Goal: Obtain resource: Obtain resource

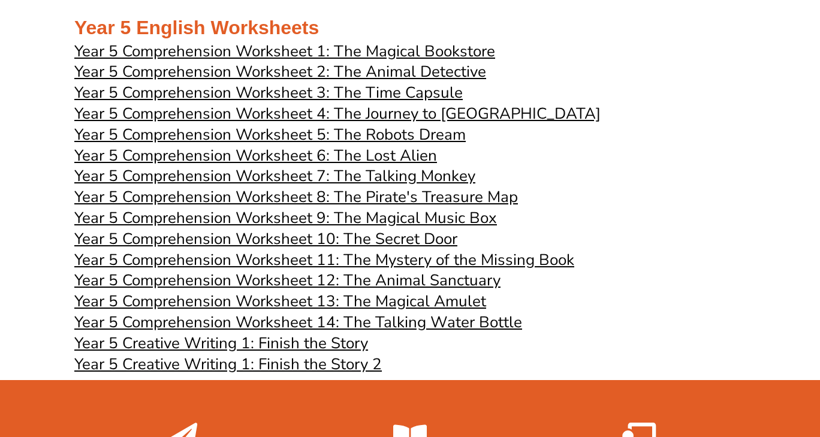
scroll to position [2977, 0]
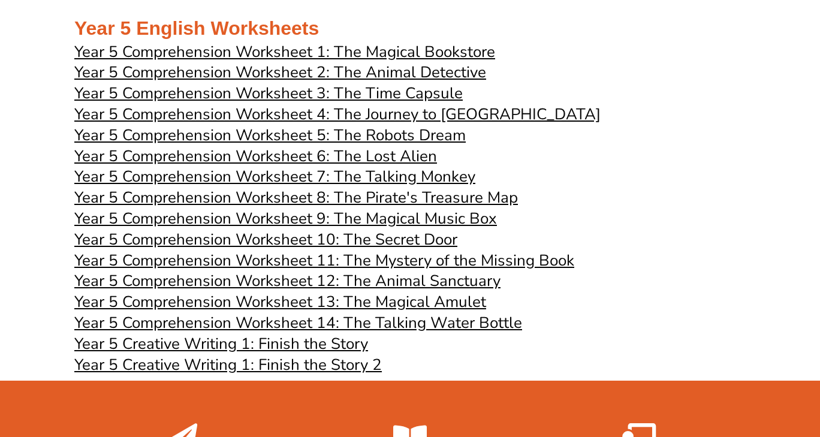
click at [340, 333] on span "Year 5 Comprehension Worksheet 14: The Talking Water Bottle" at bounding box center [298, 322] width 448 height 21
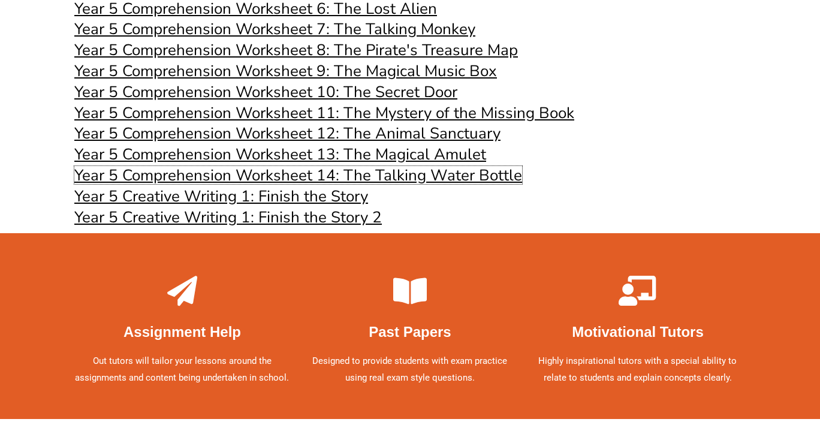
scroll to position [3122, 0]
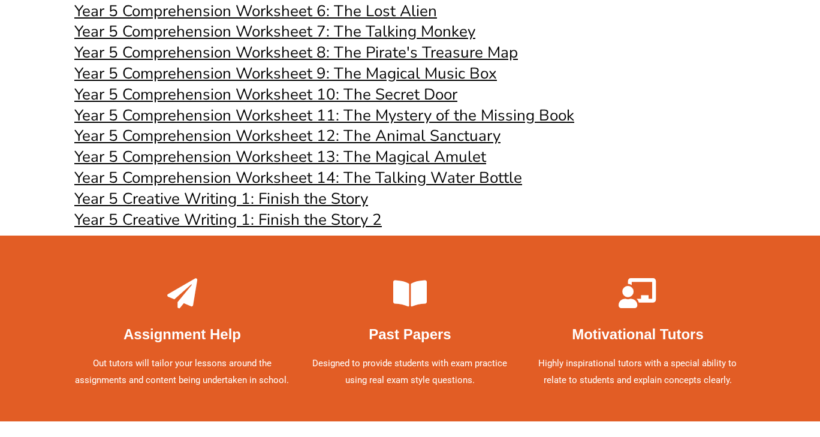
click at [324, 209] on span "Year 5 Creative Writing 1: Finish the Story" at bounding box center [221, 198] width 294 height 21
click at [351, 230] on span "Year 5 Creative Writing 1: Finish the Story 2" at bounding box center [228, 219] width 308 height 21
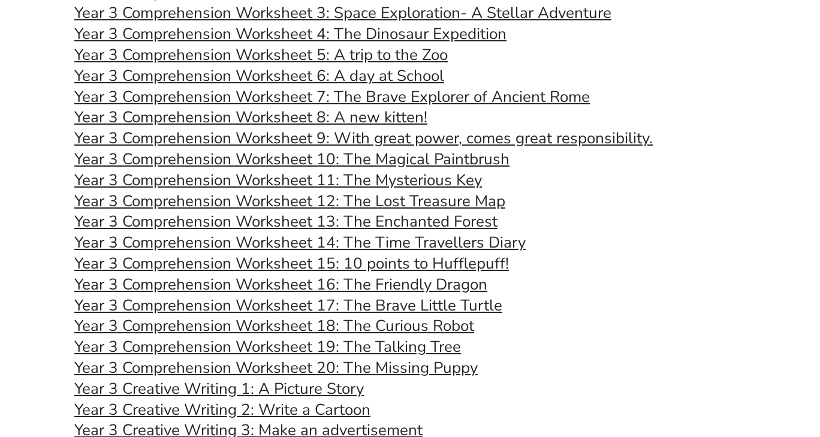
scroll to position [1839, 0]
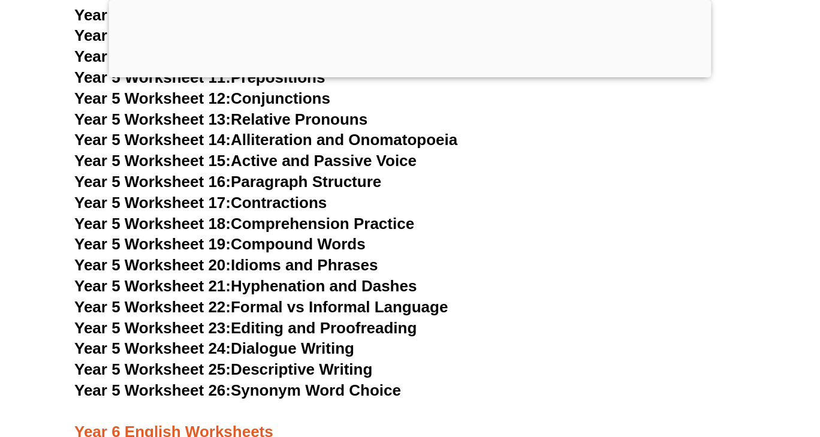
scroll to position [6140, 0]
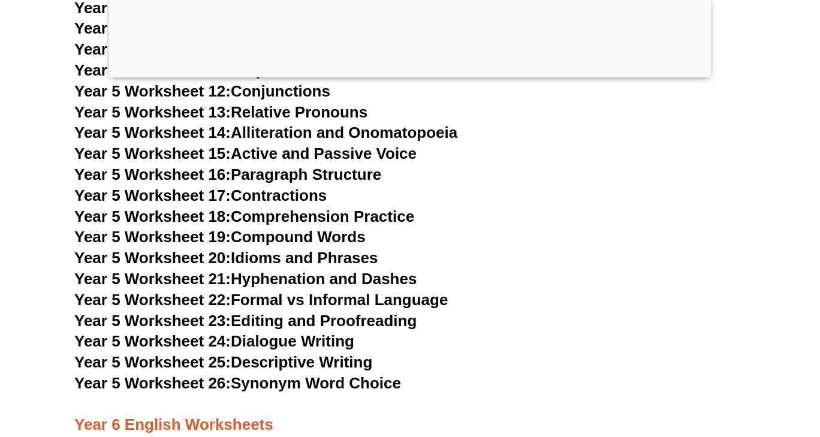
click at [288, 153] on link "Year 5 Worksheet 15: Active and Passive Voice" at bounding box center [245, 154] width 342 height 18
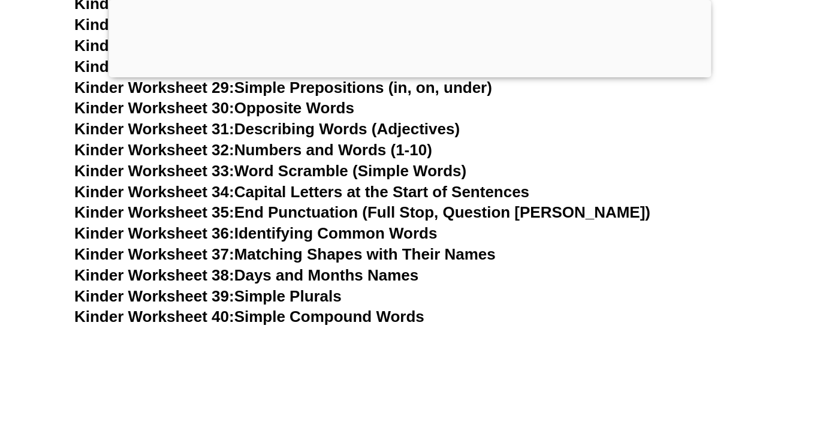
scroll to position [1066, 0]
click at [307, 319] on link "Kinder Worksheet 40: Simple Compound Words" at bounding box center [249, 316] width 350 height 18
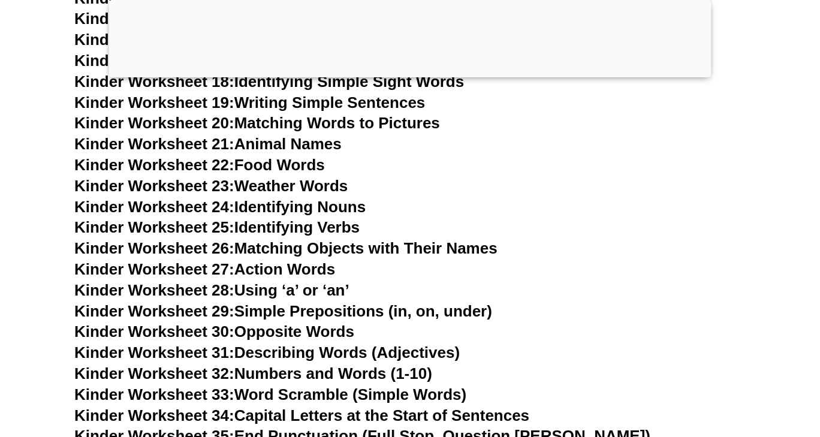
scroll to position [837, 0]
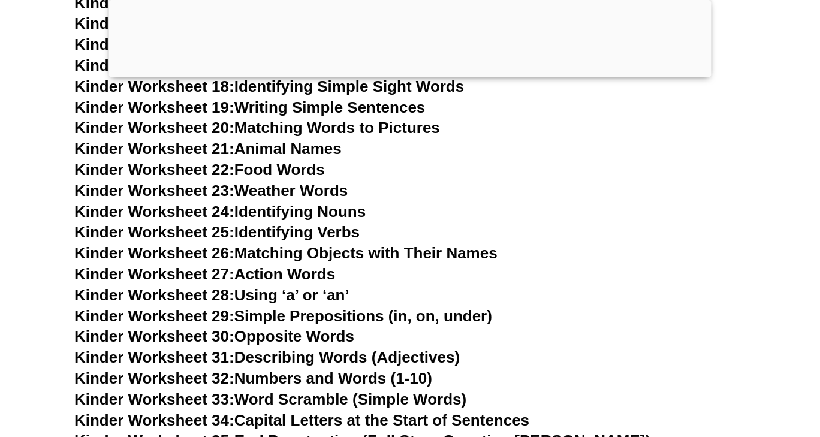
click at [320, 188] on link "Kinder Worksheet 23: Weather Words" at bounding box center [210, 191] width 273 height 18
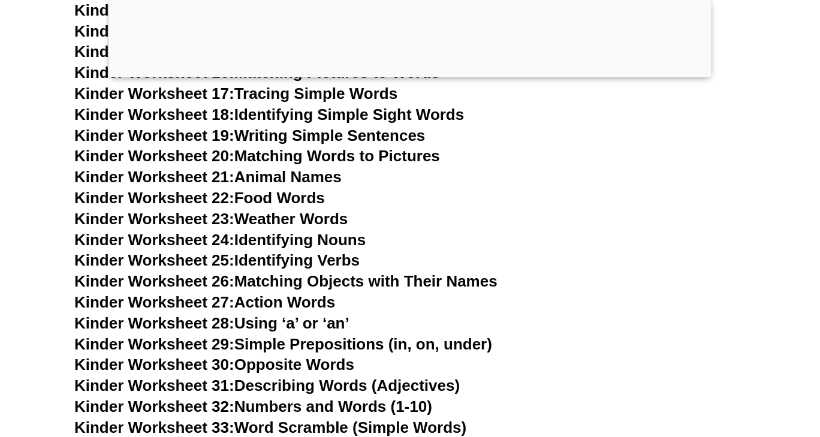
scroll to position [802, 0]
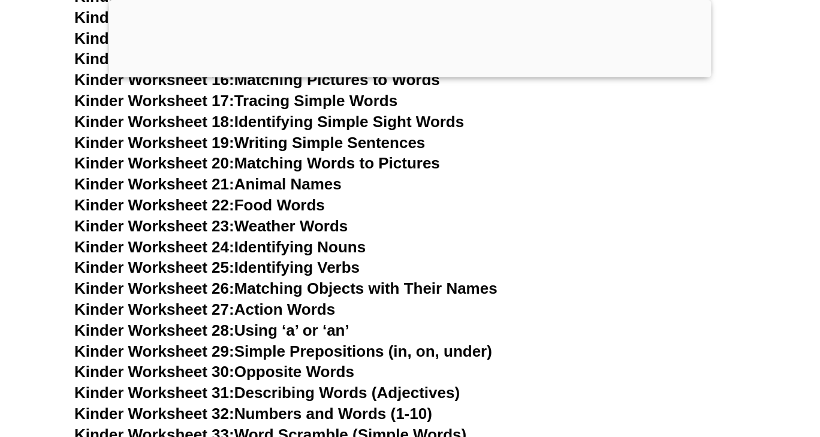
click at [324, 166] on link "Kinder Worksheet 20: Matching Words to Pictures" at bounding box center [257, 163] width 366 height 18
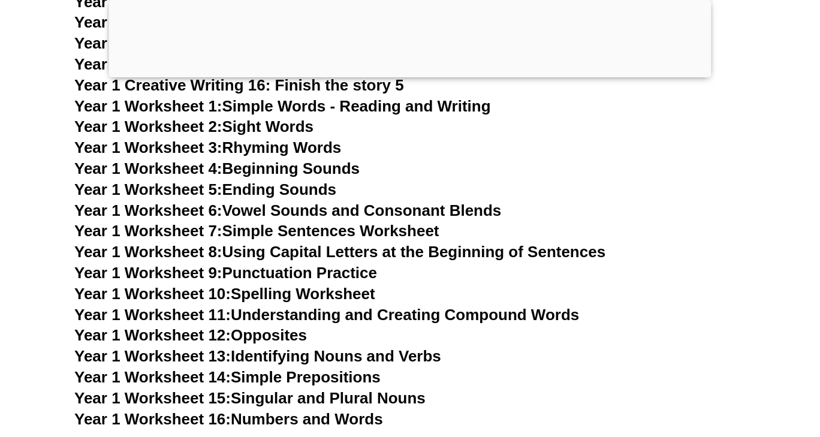
scroll to position [2272, 0]
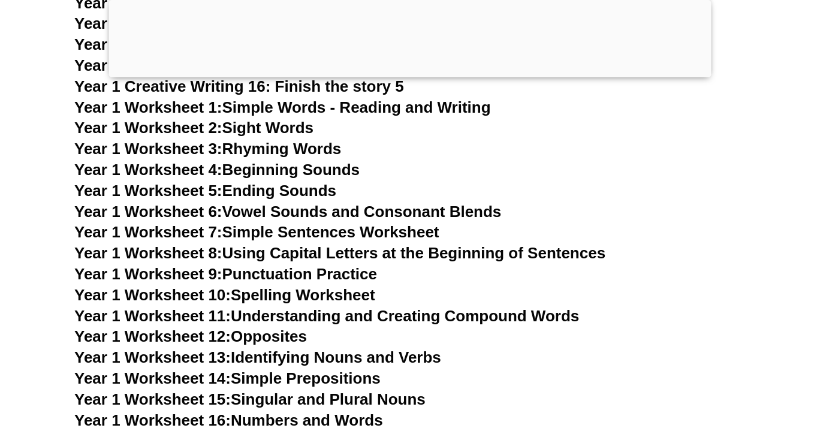
click at [314, 299] on link "Year 1 Worksheet 10: Spelling Worksheet" at bounding box center [224, 295] width 301 height 18
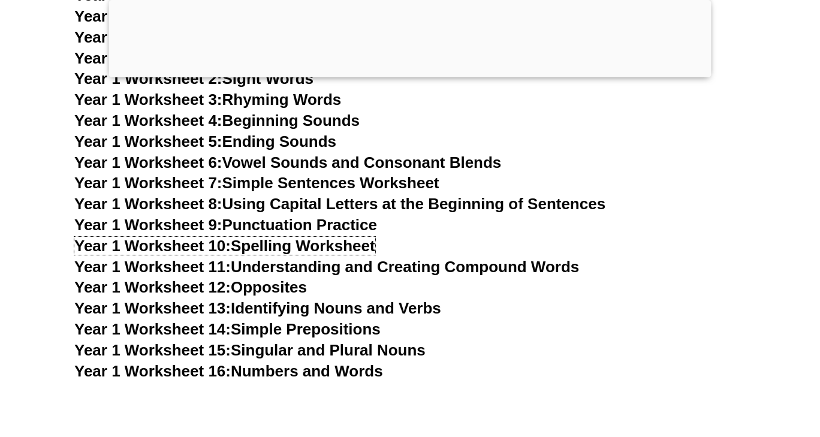
scroll to position [2322, 0]
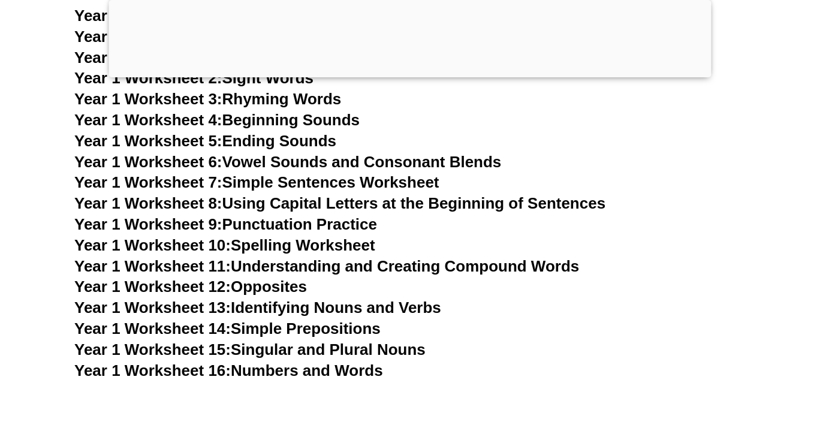
click at [317, 309] on link "Year 1 Worksheet 13: Identifying Nouns and Verbs" at bounding box center [257, 308] width 367 height 18
